Goal: Task Accomplishment & Management: Manage account settings

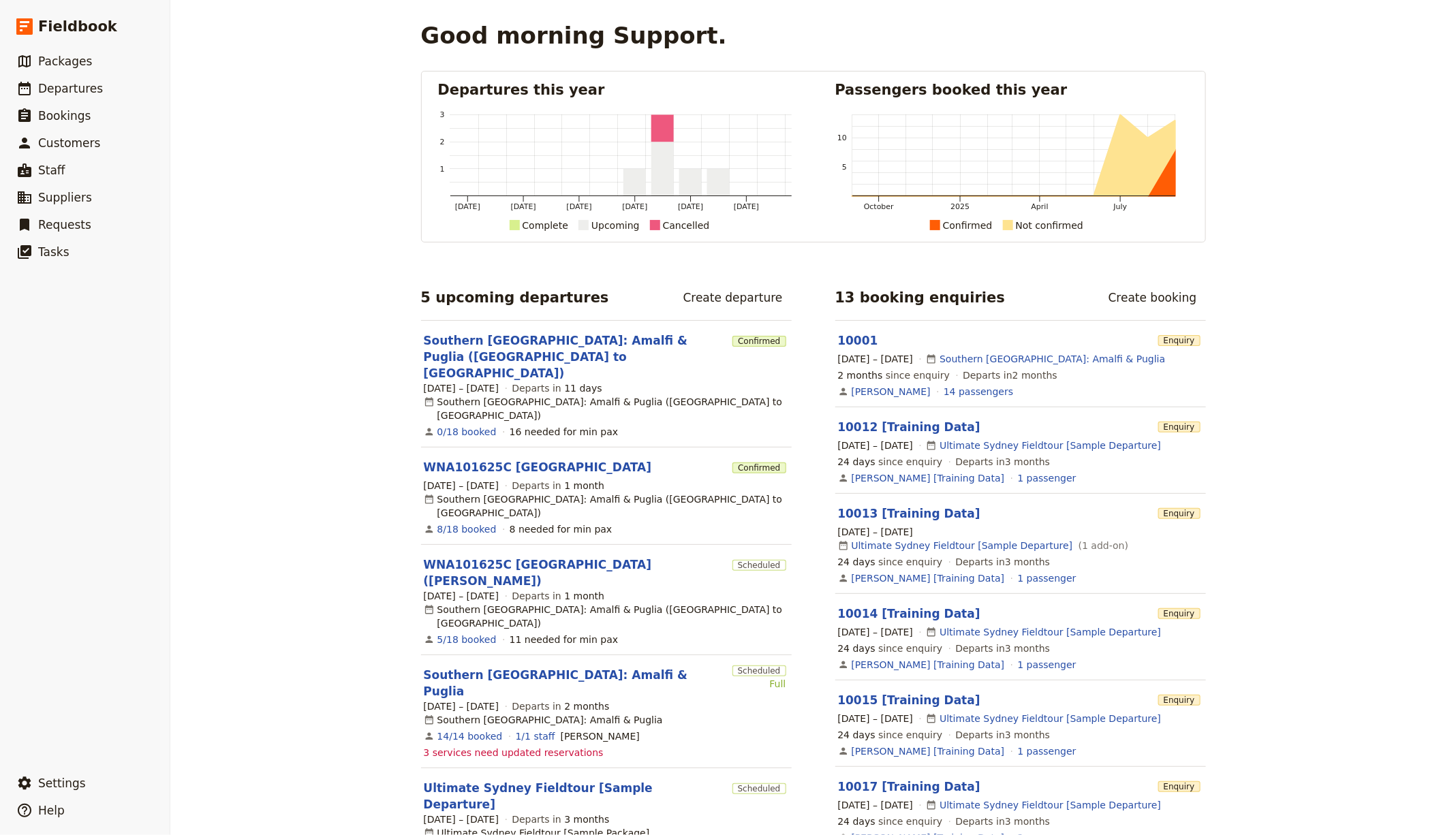
drag, startPoint x: 112, startPoint y: 770, endPoint x: 172, endPoint y: 775, distance: 60.2
click at [112, 586] on button "​ Settings" at bounding box center [84, 783] width 170 height 27
click at [213, 586] on span "Sign out" at bounding box center [203, 784] width 40 height 14
